Goal: Information Seeking & Learning: Learn about a topic

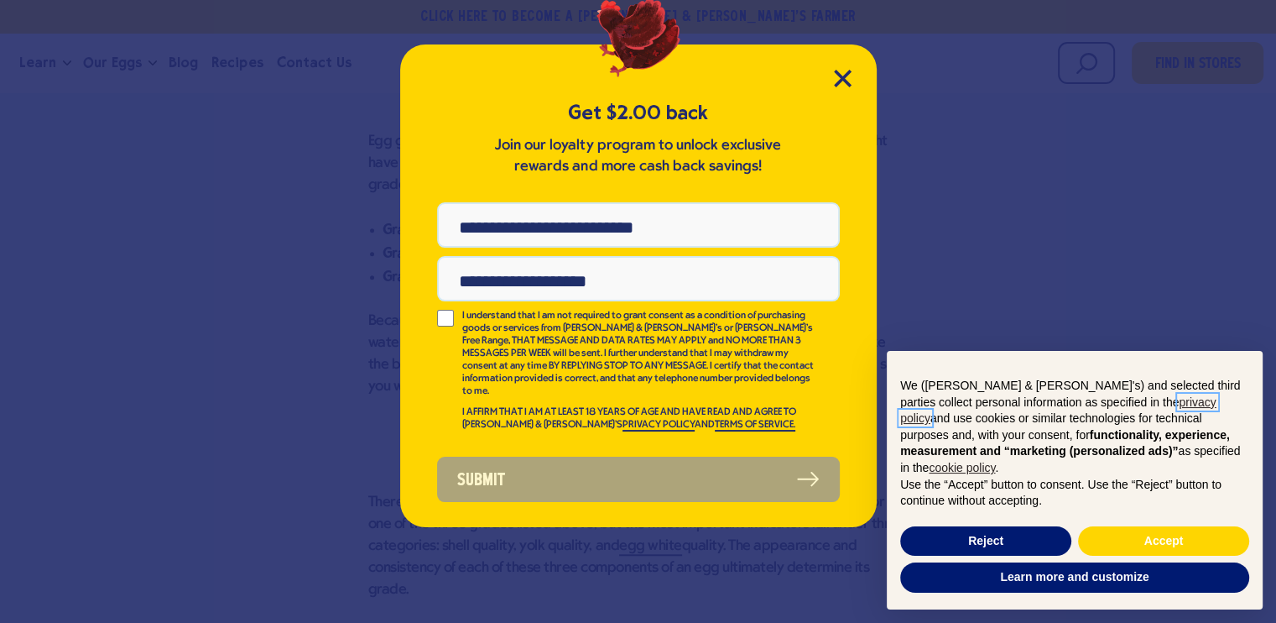
scroll to position [1762, 0]
click at [837, 86] on icon "Close Modal" at bounding box center [843, 79] width 18 height 18
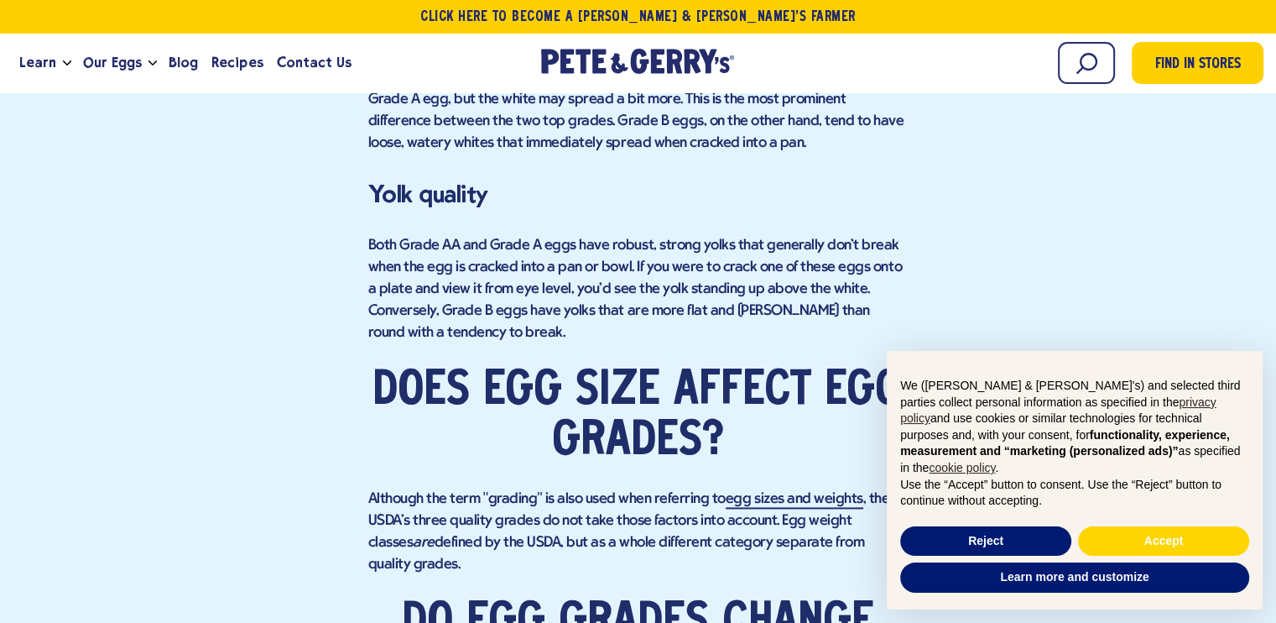
scroll to position [2221, 0]
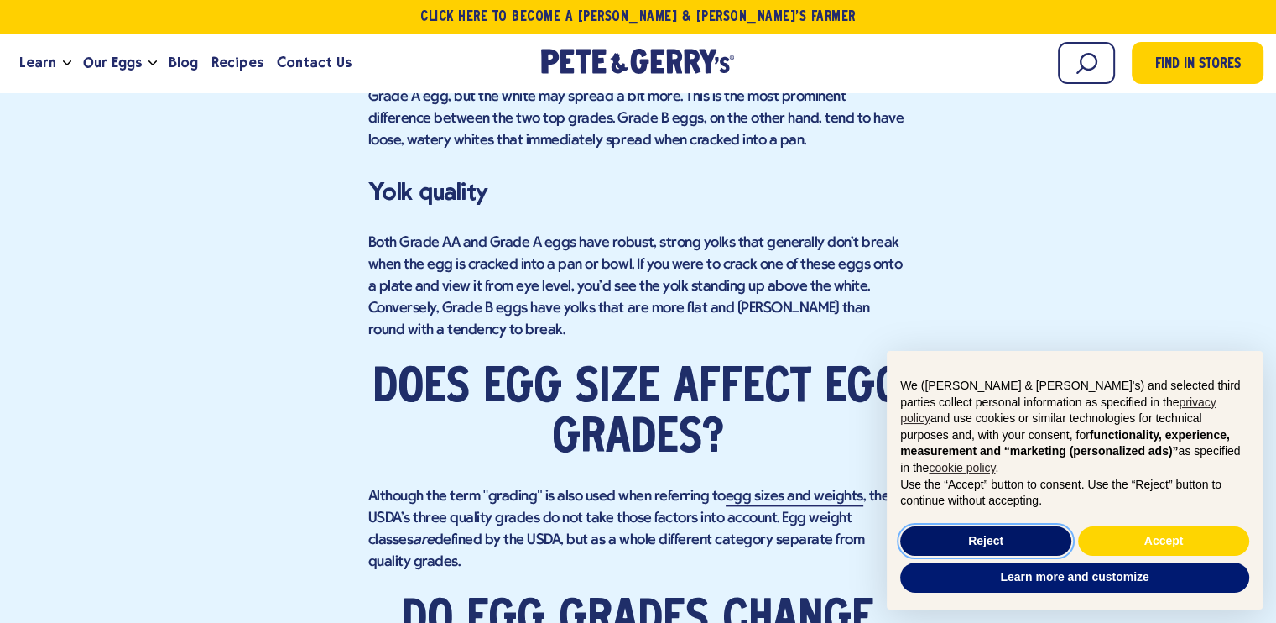
click at [972, 540] on button "Reject" at bounding box center [985, 541] width 171 height 30
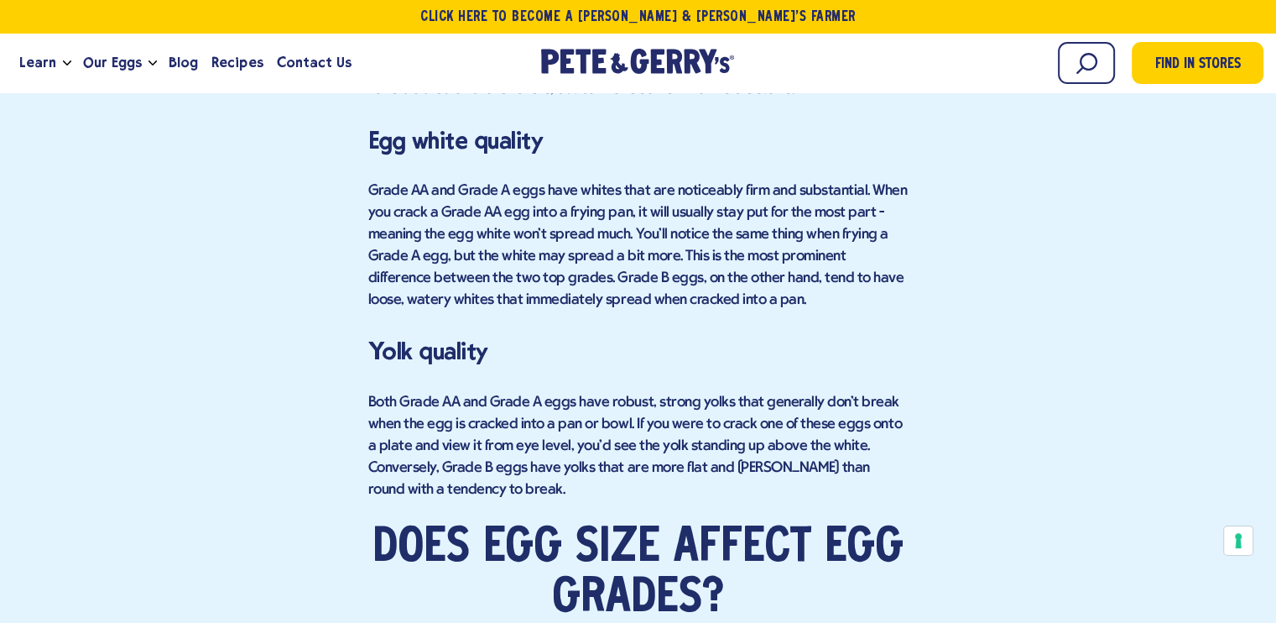
scroll to position [2053, 0]
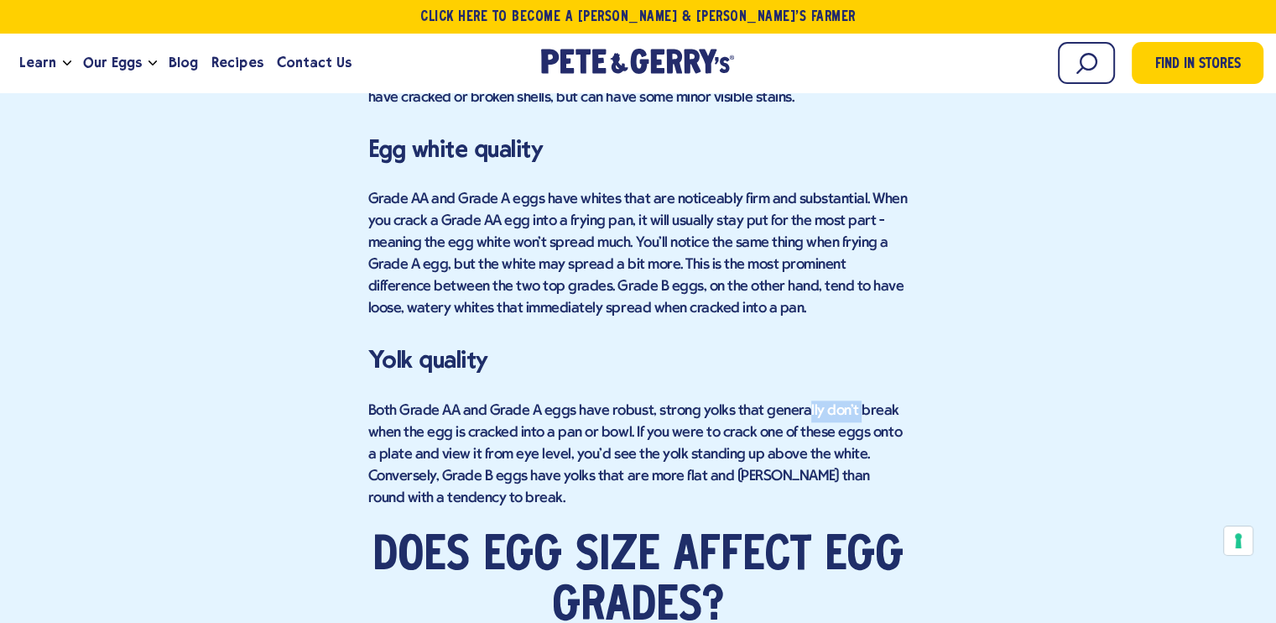
drag, startPoint x: 806, startPoint y: 354, endPoint x: 851, endPoint y: 354, distance: 44.5
click at [851, 400] on p "Both Grade AA and Grade A eggs have robust, strong yolks that generally don't b…" at bounding box center [638, 454] width 540 height 109
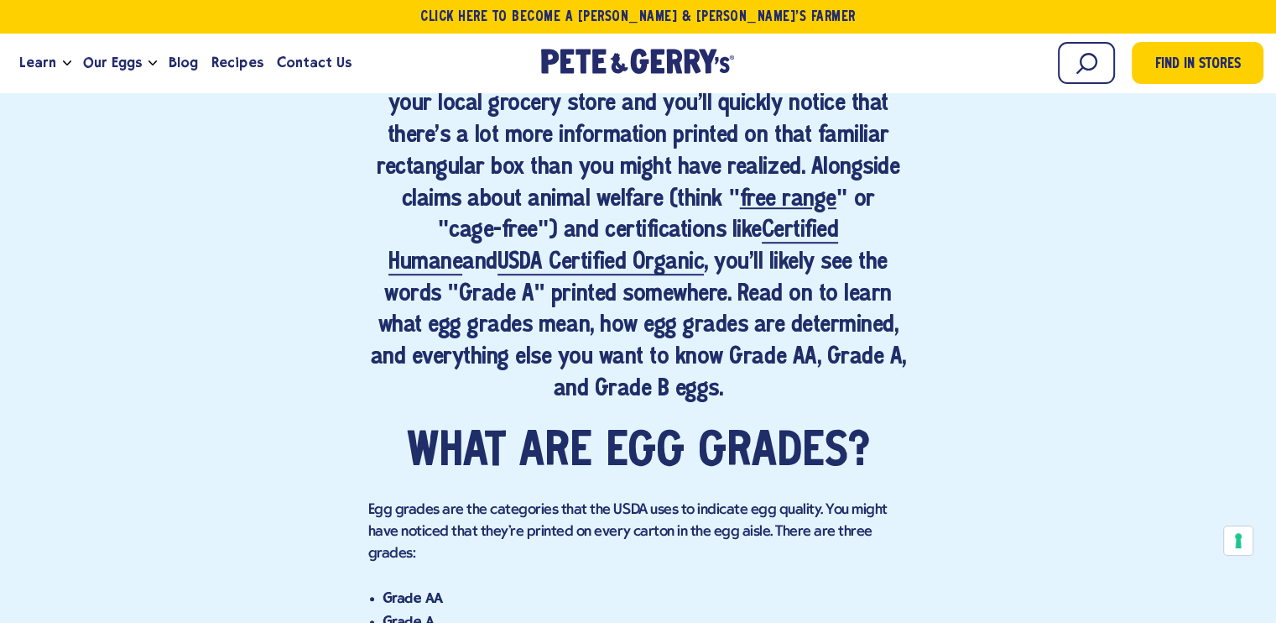
scroll to position [1091, 0]
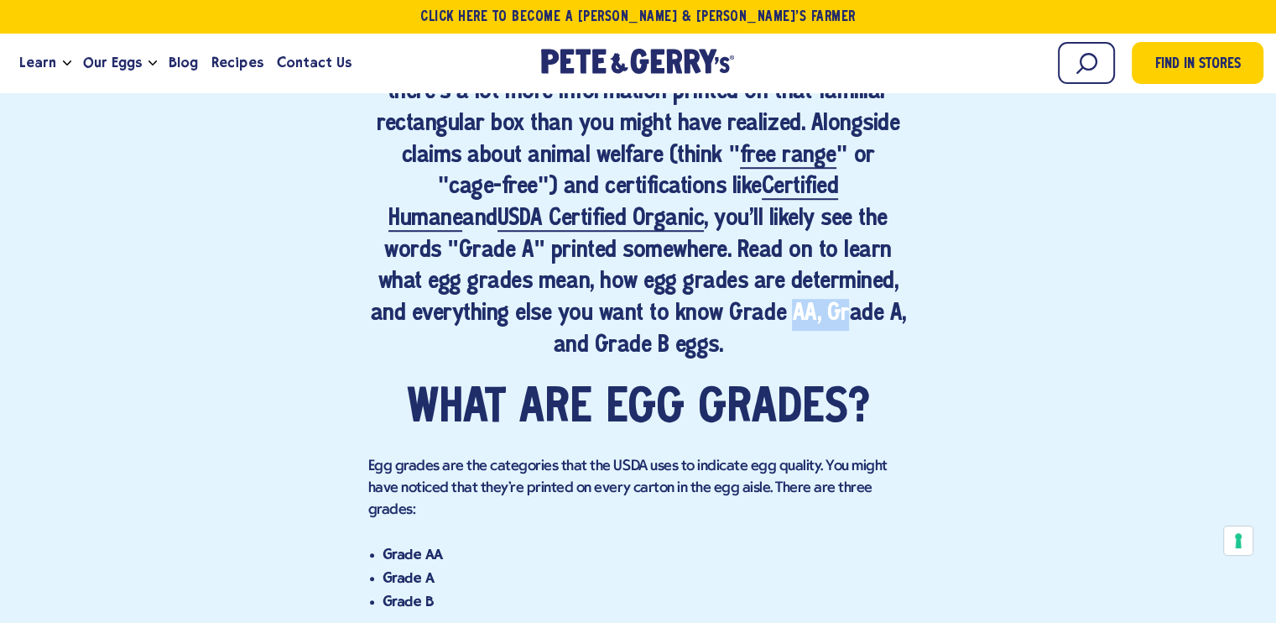
drag, startPoint x: 658, startPoint y: 320, endPoint x: 740, endPoint y: 320, distance: 82.2
click at [716, 320] on h4 "Take a moment to inspect any egg carton on the shelf at your local grocery stor…" at bounding box center [638, 188] width 540 height 348
drag, startPoint x: 744, startPoint y: 320, endPoint x: 801, endPoint y: 317, distance: 57.1
click at [799, 317] on h4 "Take a moment to inspect any egg carton on the shelf at your local grocery stor…" at bounding box center [638, 188] width 540 height 348
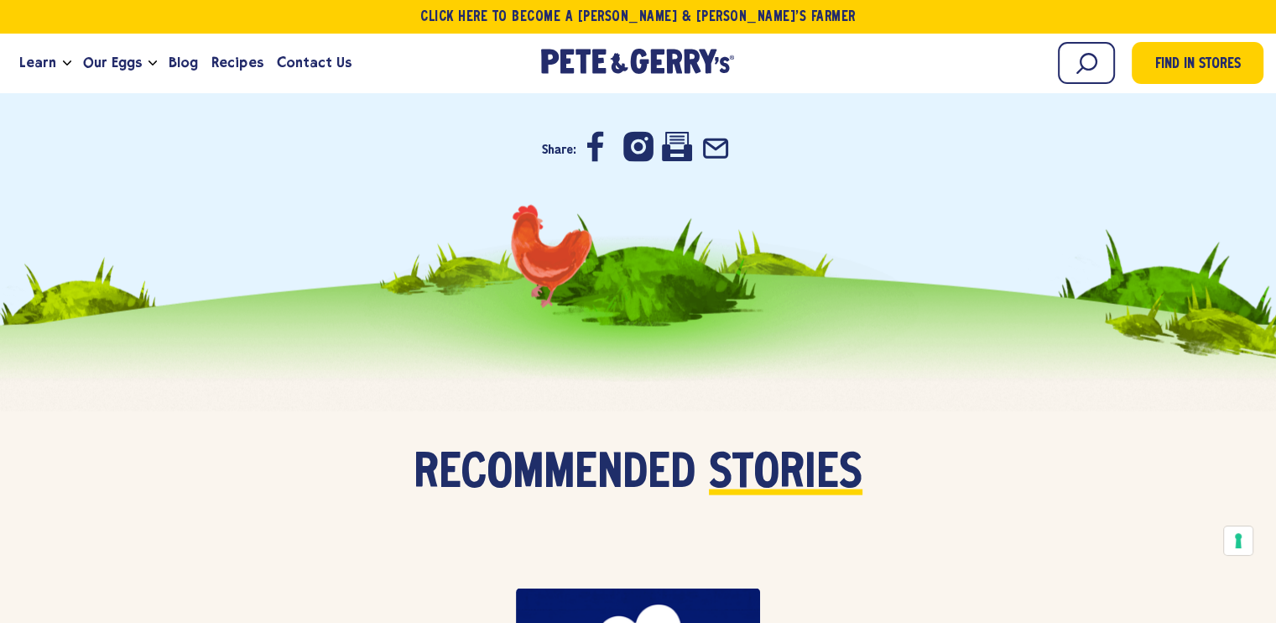
scroll to position [3356, 0]
